Goal: Find specific page/section: Find specific page/section

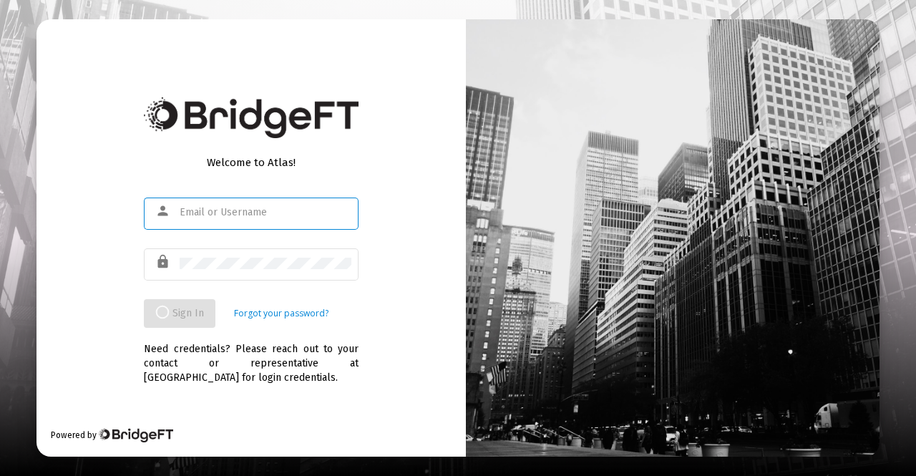
type input "[PERSON_NAME][EMAIL_ADDRESS][DOMAIN_NAME]"
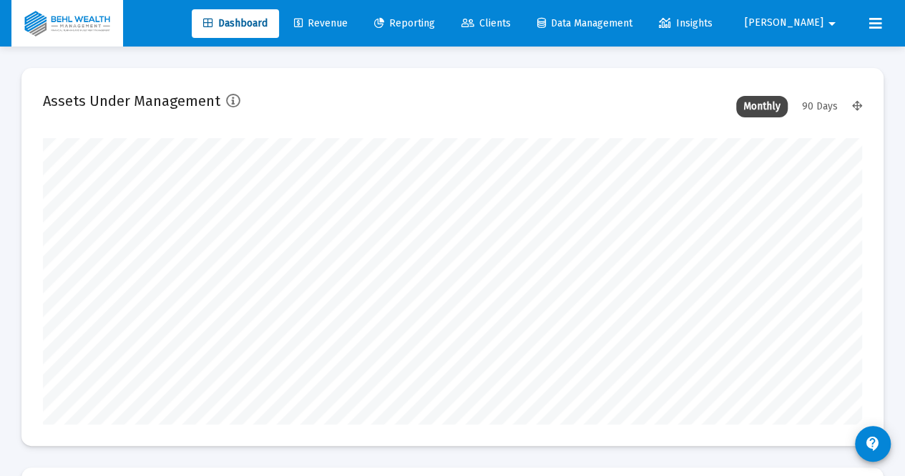
scroll to position [286, 439]
type input "[DATE]"
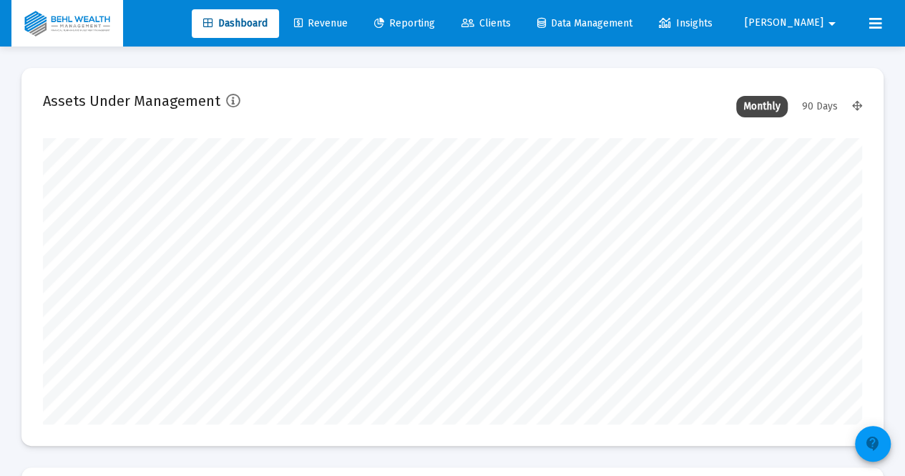
click at [869, 443] on mat-icon "contact_support" at bounding box center [872, 443] width 17 height 17
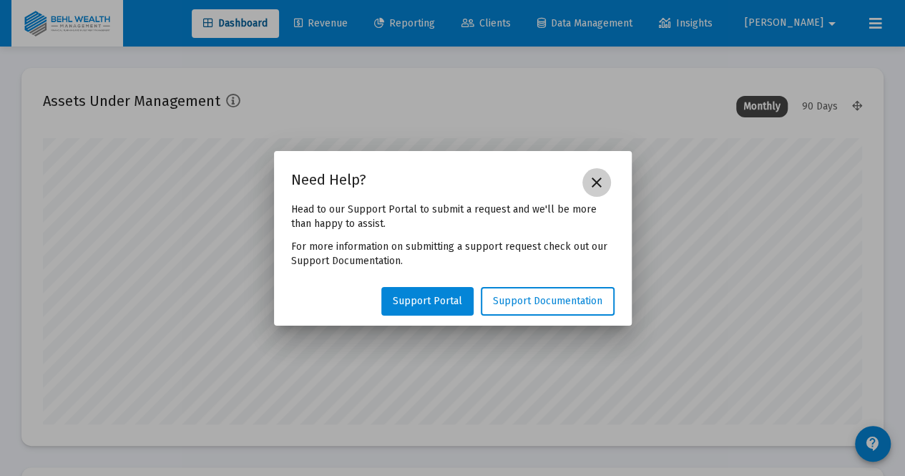
click at [598, 195] on button "close" at bounding box center [596, 182] width 29 height 29
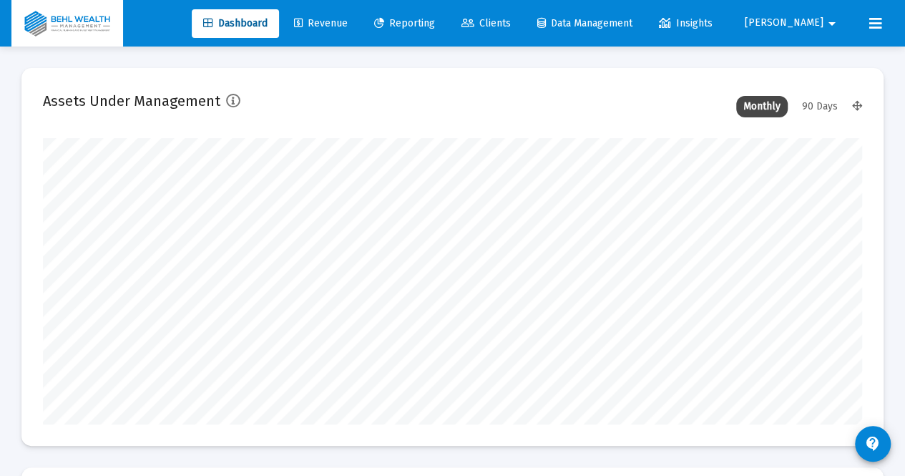
click at [511, 18] on span "Clients" at bounding box center [485, 23] width 49 height 12
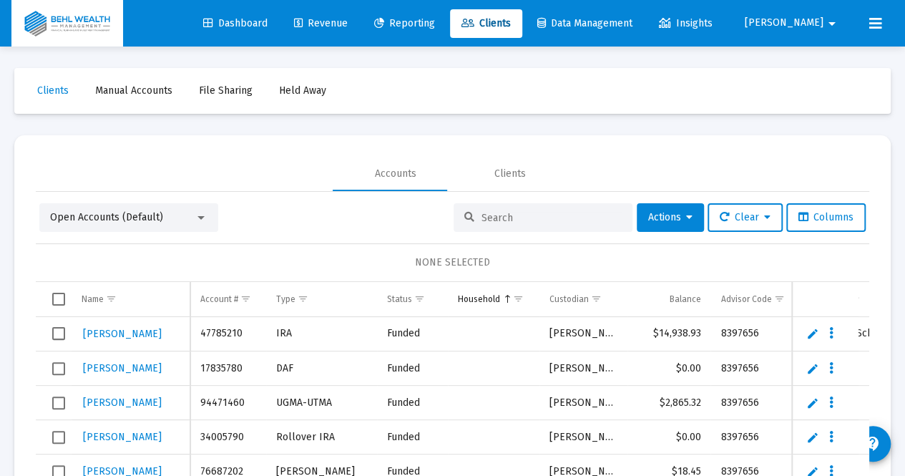
click at [516, 220] on input at bounding box center [551, 218] width 140 height 12
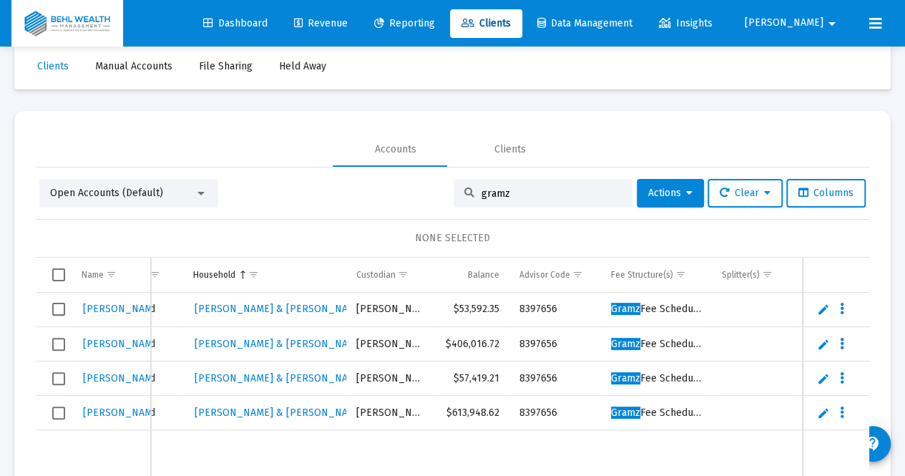
scroll to position [0, 96]
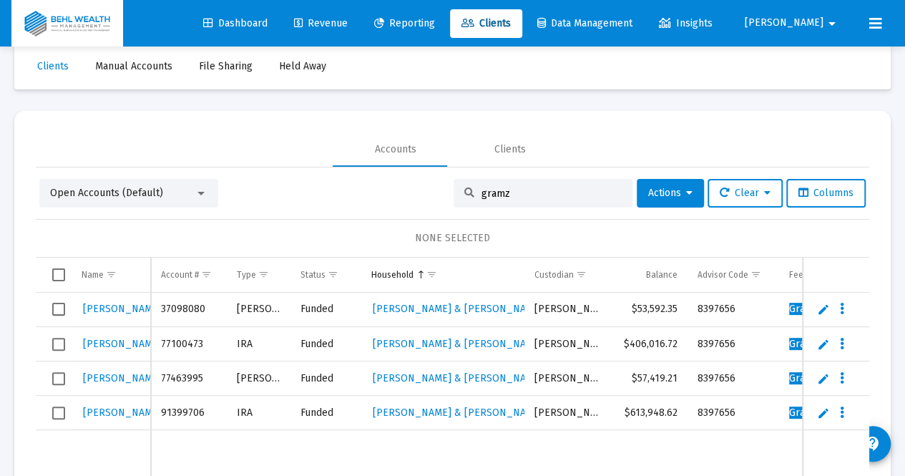
type input "gramz"
click at [868, 28] on button at bounding box center [875, 23] width 29 height 29
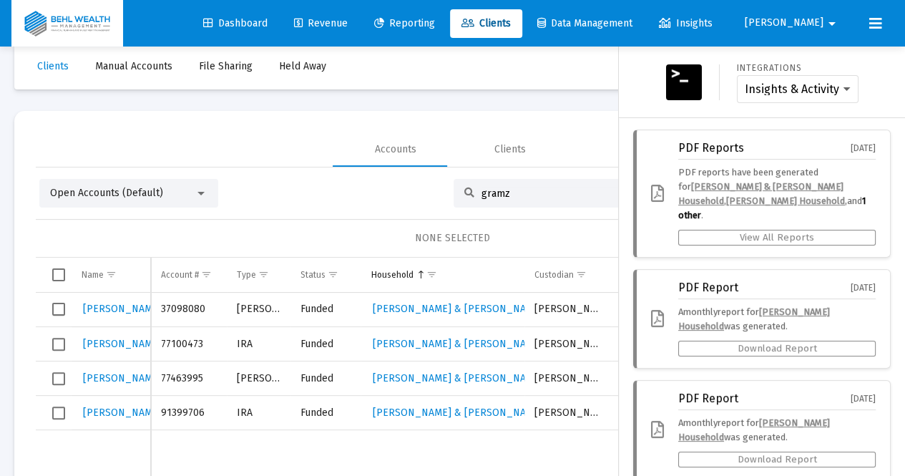
click at [878, 25] on icon at bounding box center [875, 23] width 13 height 17
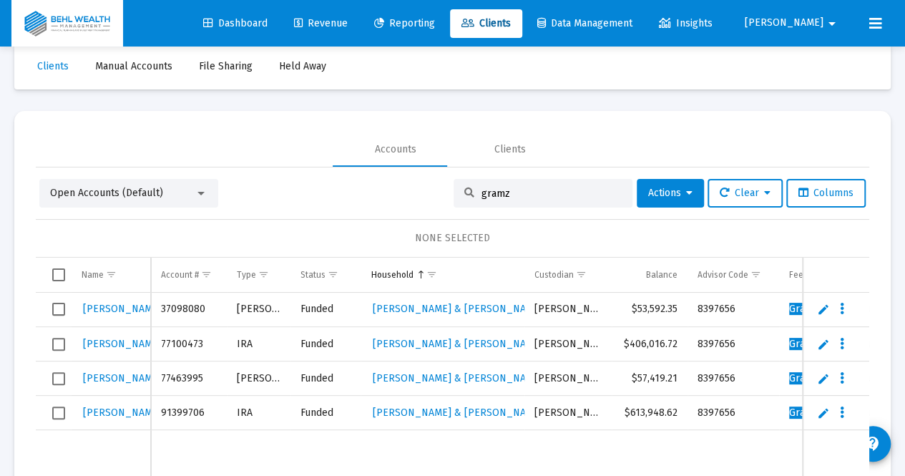
click at [829, 25] on mat-icon "arrow_drop_down" at bounding box center [831, 23] width 17 height 29
click at [697, 62] on div at bounding box center [452, 238] width 905 height 476
click at [251, 27] on span "Dashboard" at bounding box center [235, 23] width 64 height 12
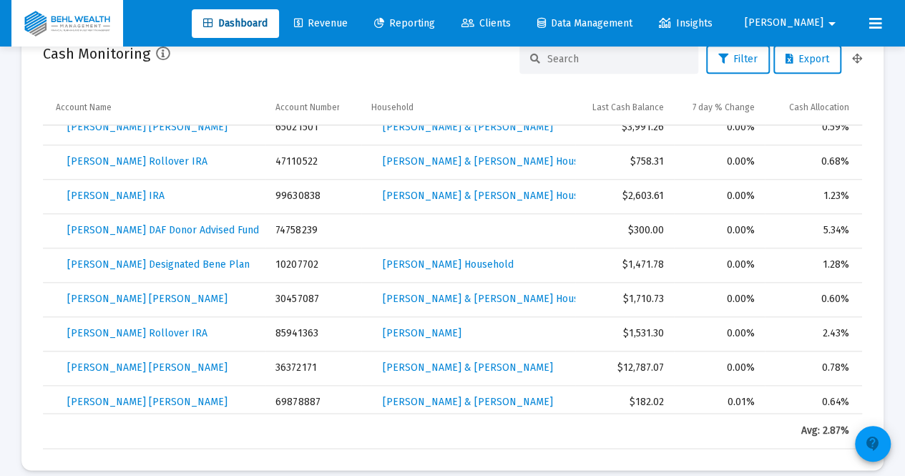
click at [870, 447] on mat-icon "contact_support" at bounding box center [872, 443] width 17 height 17
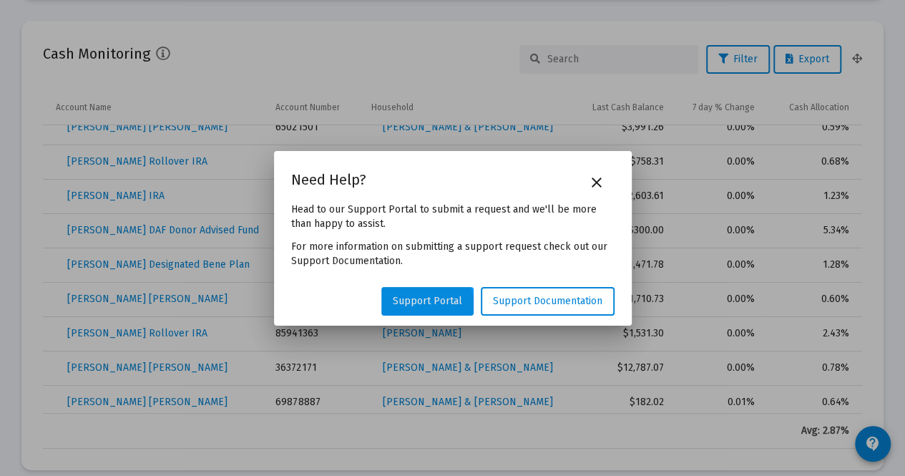
click at [424, 307] on link "Support Portal" at bounding box center [427, 301] width 92 height 29
click at [599, 185] on mat-icon "close" at bounding box center [596, 182] width 17 height 17
